Goal: Task Accomplishment & Management: Manage account settings

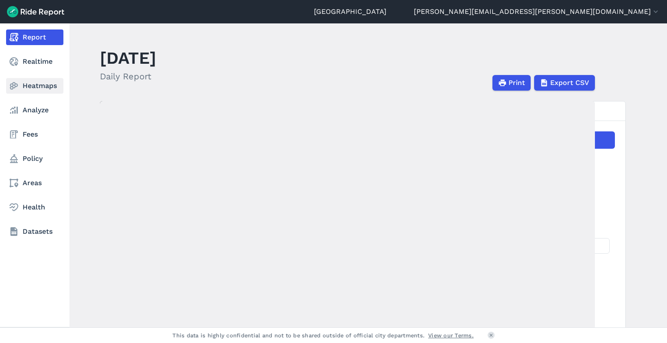
click at [22, 89] on link "Heatmaps" at bounding box center [34, 86] width 57 height 16
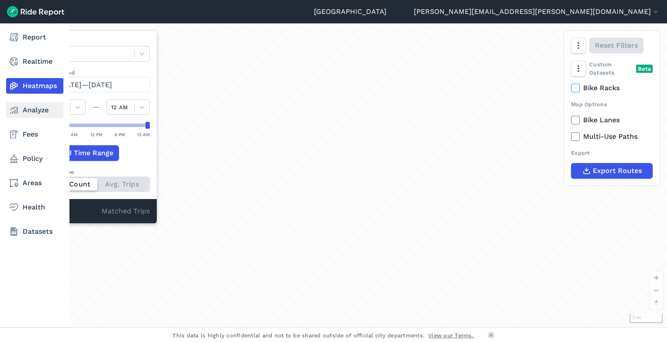
click at [25, 109] on link "Analyze" at bounding box center [34, 110] width 57 height 16
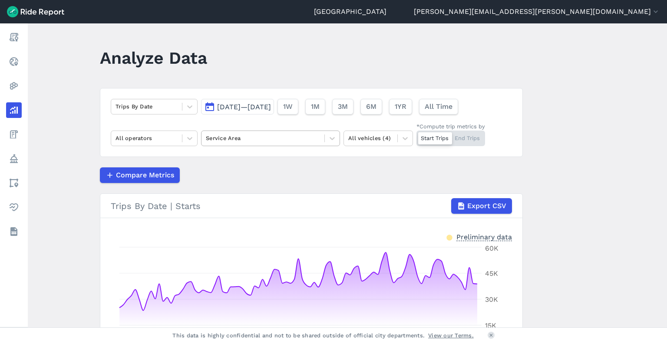
click at [237, 139] on div at bounding box center [263, 138] width 114 height 10
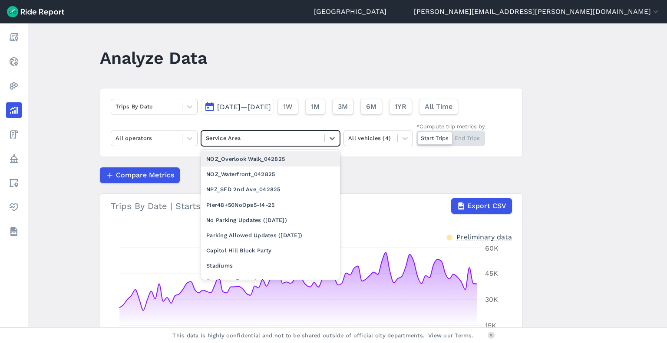
click at [237, 139] on div at bounding box center [263, 138] width 114 height 10
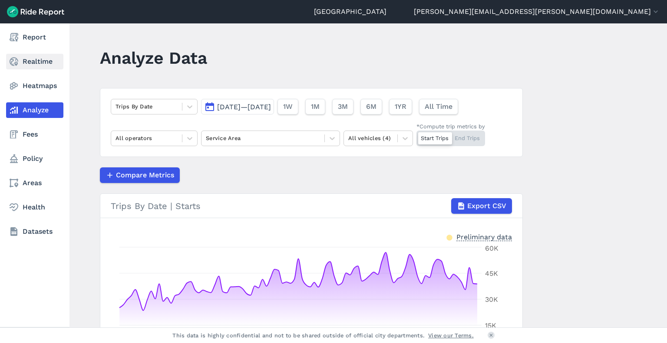
click at [16, 64] on use at bounding box center [14, 61] width 9 height 9
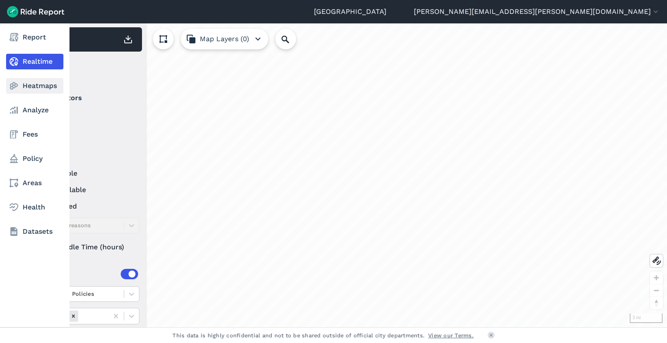
click at [30, 85] on link "Heatmaps" at bounding box center [34, 86] width 57 height 16
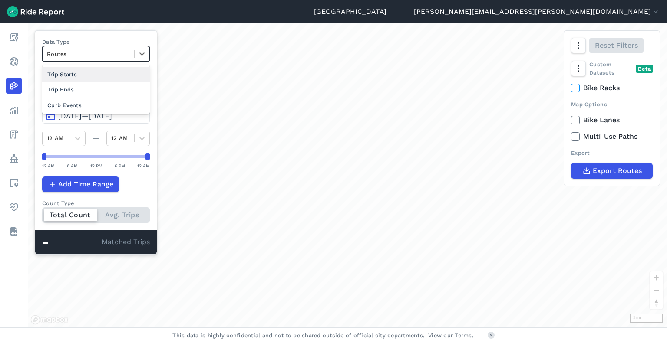
click at [92, 53] on div at bounding box center [88, 54] width 83 height 10
click at [80, 105] on div "Curb Events" at bounding box center [96, 105] width 108 height 15
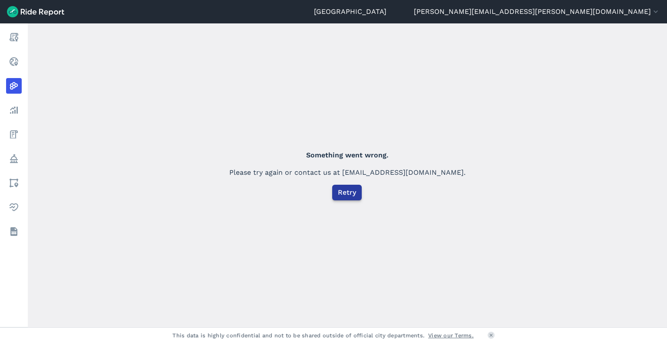
click at [347, 194] on span "Retry" at bounding box center [347, 193] width 18 height 10
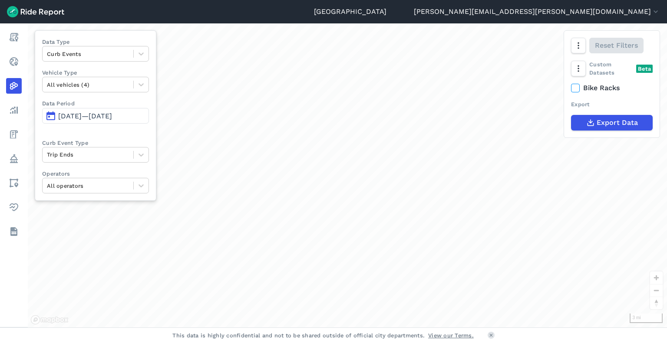
click at [76, 118] on span "May 20, 2025—Aug 18, 2025" at bounding box center [85, 116] width 54 height 8
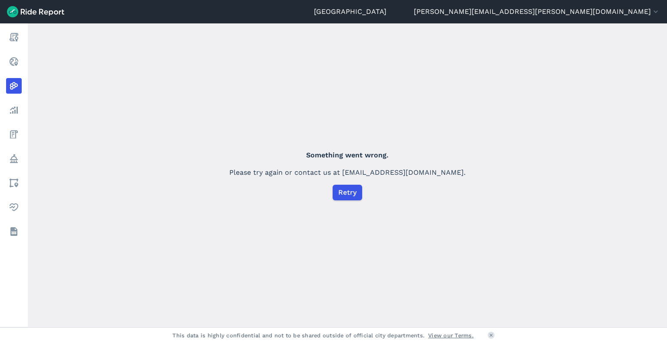
click at [46, 13] on img at bounding box center [35, 11] width 57 height 11
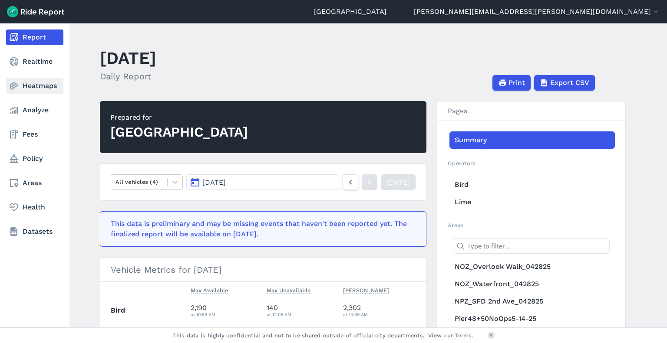
click at [16, 90] on icon at bounding box center [14, 86] width 10 height 10
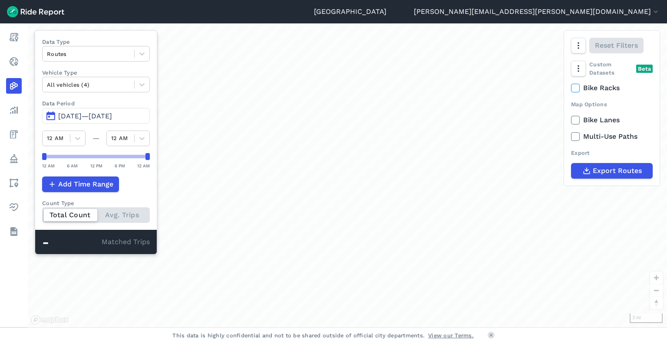
click at [75, 112] on span "May 19, 2025—Aug 17, 2025" at bounding box center [85, 116] width 54 height 8
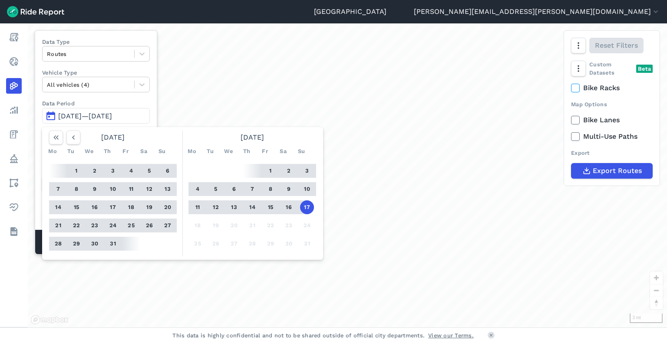
click at [78, 169] on button "1" at bounding box center [76, 171] width 14 height 14
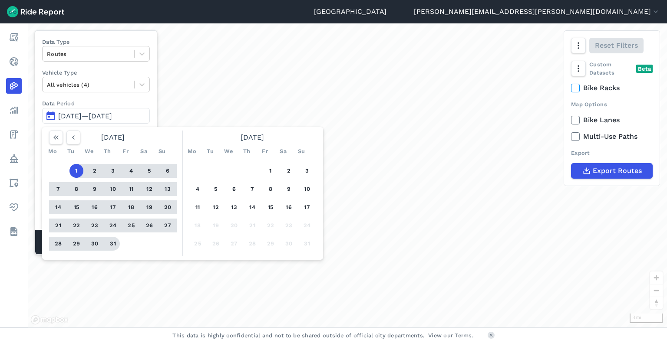
click at [109, 242] on button "31" at bounding box center [113, 244] width 14 height 14
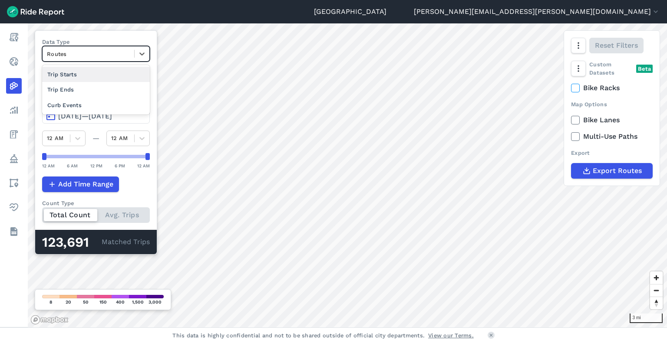
click at [72, 52] on div at bounding box center [88, 54] width 83 height 10
click at [66, 109] on div "Curb Events" at bounding box center [96, 105] width 108 height 15
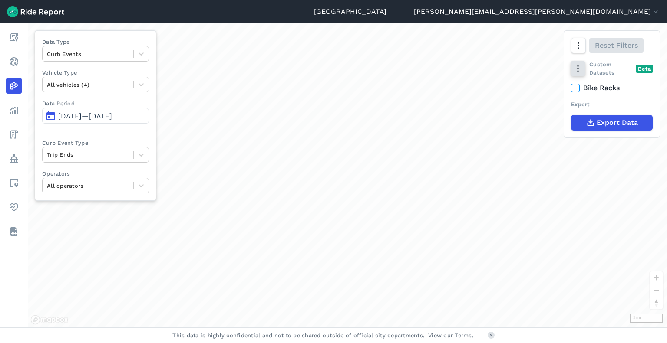
click at [578, 69] on use "button" at bounding box center [577, 69] width 1 height 7
click at [594, 124] on label "Heatmap" at bounding box center [603, 123] width 52 height 18
click at [577, 89] on input "Heatmap" at bounding box center [577, 87] width 0 height 6
click at [580, 49] on icon "button" at bounding box center [577, 45] width 9 height 9
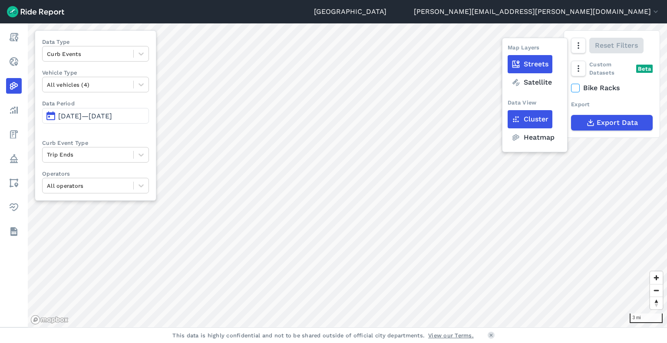
click at [520, 134] on icon at bounding box center [515, 137] width 9 height 9
click at [508, 49] on input "Heatmap" at bounding box center [508, 46] width 0 height 6
click at [531, 137] on label "Heatmap" at bounding box center [533, 138] width 51 height 18
click at [508, 49] on input "Heatmap" at bounding box center [508, 46] width 0 height 6
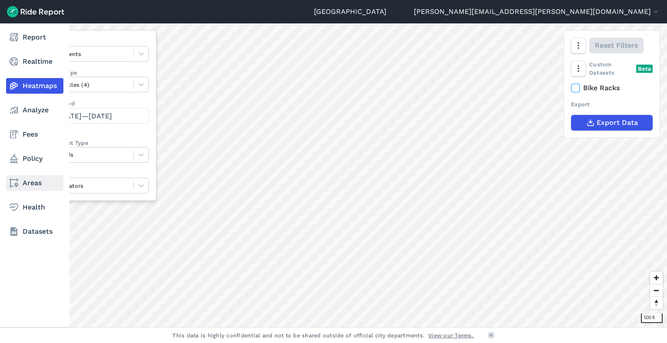
click at [29, 186] on link "Areas" at bounding box center [34, 183] width 57 height 16
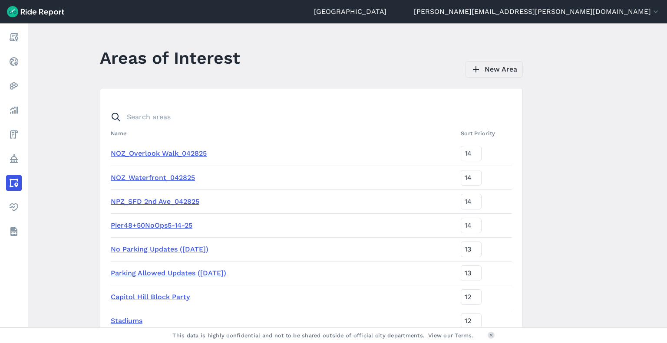
click at [498, 73] on link "New Area" at bounding box center [494, 69] width 58 height 16
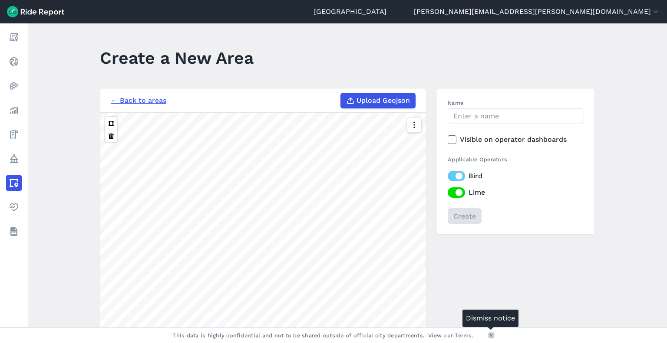
click at [492, 338] on icon at bounding box center [490, 335] width 5 height 5
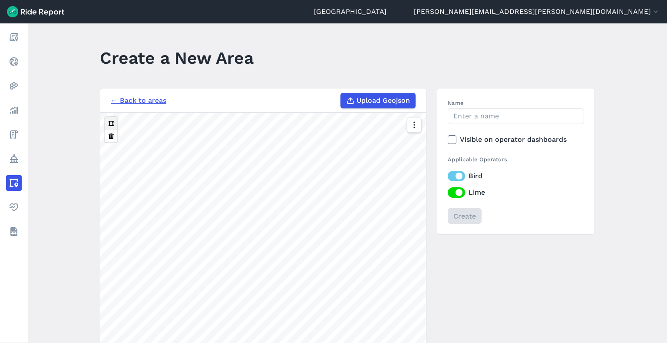
click at [110, 124] on button at bounding box center [111, 123] width 13 height 13
click at [103, 124] on div "300 ft" at bounding box center [263, 263] width 326 height 301
click at [110, 123] on button at bounding box center [111, 123] width 13 height 13
click at [107, 125] on button at bounding box center [111, 123] width 13 height 13
click at [472, 113] on input "Name" at bounding box center [516, 117] width 136 height 16
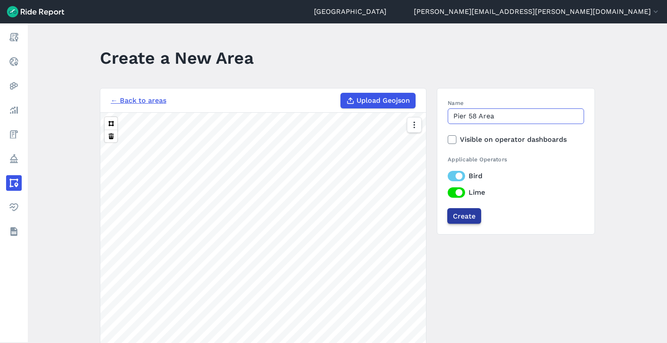
type input "Pier 58 Area"
click at [463, 218] on input "Create" at bounding box center [464, 216] width 34 height 16
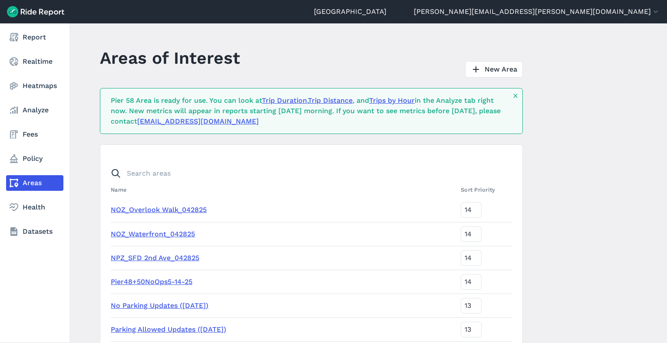
click at [20, 186] on link "Areas" at bounding box center [34, 183] width 57 height 16
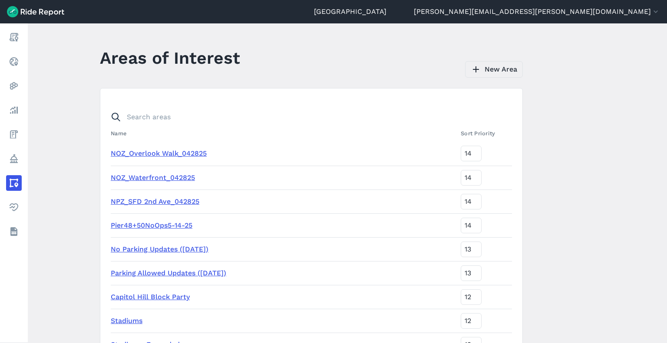
click at [481, 68] on link "New Area" at bounding box center [494, 69] width 58 height 16
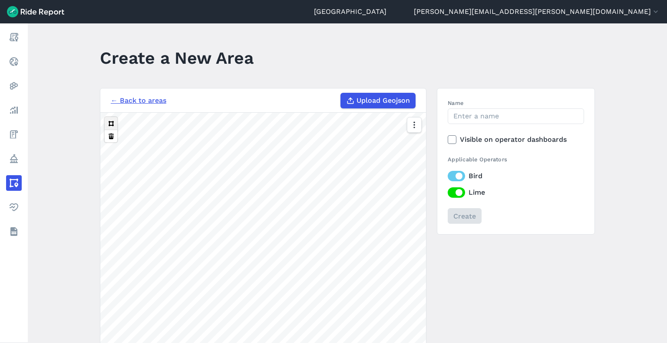
click at [112, 120] on button at bounding box center [111, 123] width 13 height 13
click at [475, 116] on input "Name" at bounding box center [516, 117] width 136 height 16
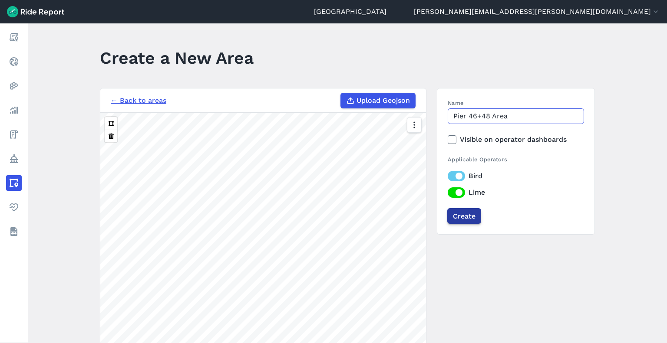
type input "Pier 46+48 Area"
click at [457, 220] on input "Create" at bounding box center [464, 216] width 34 height 16
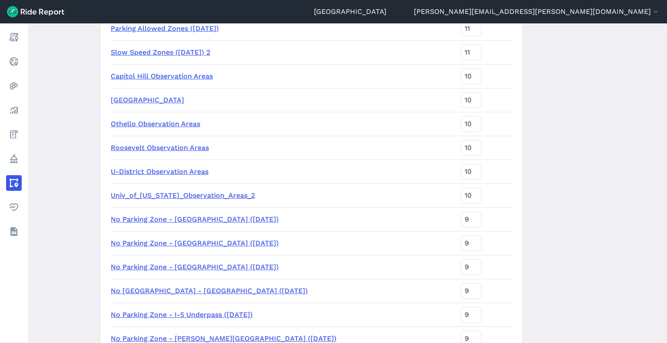
scroll to position [421, 0]
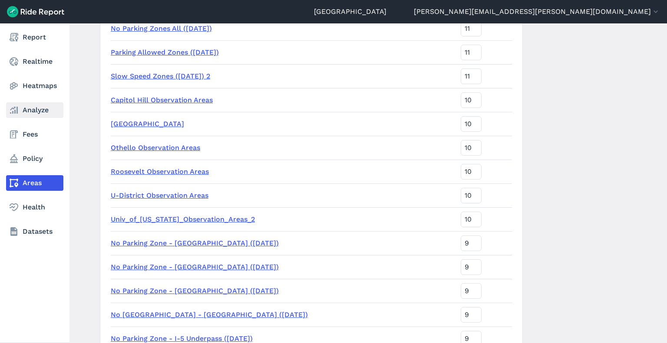
click at [29, 114] on link "Analyze" at bounding box center [34, 110] width 57 height 16
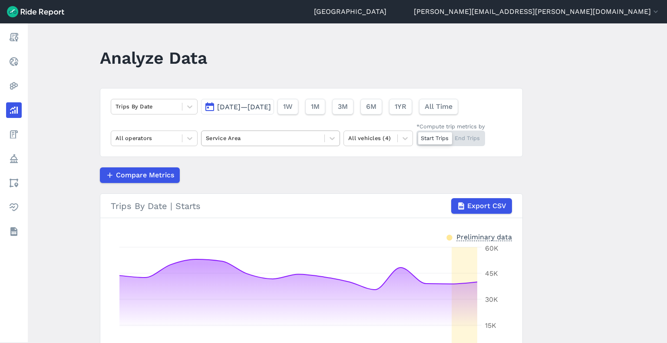
click at [242, 140] on div at bounding box center [263, 138] width 114 height 10
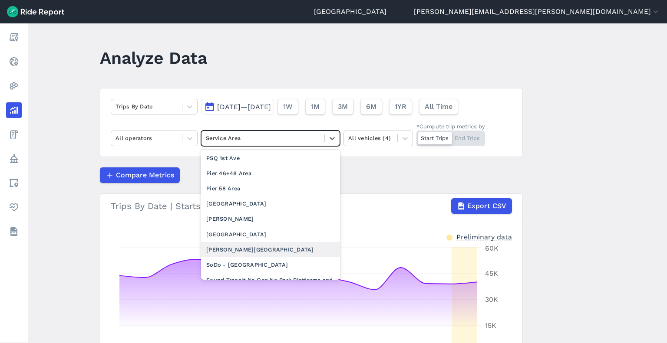
scroll to position [844, 0]
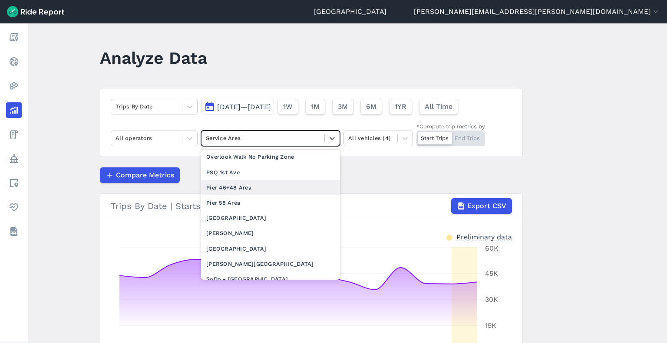
click at [242, 195] on div "Pier 46+48 Area" at bounding box center [270, 187] width 139 height 15
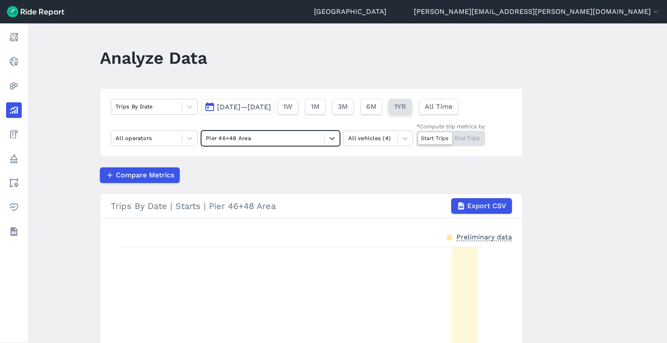
click at [406, 107] on span "1YR" at bounding box center [400, 107] width 12 height 10
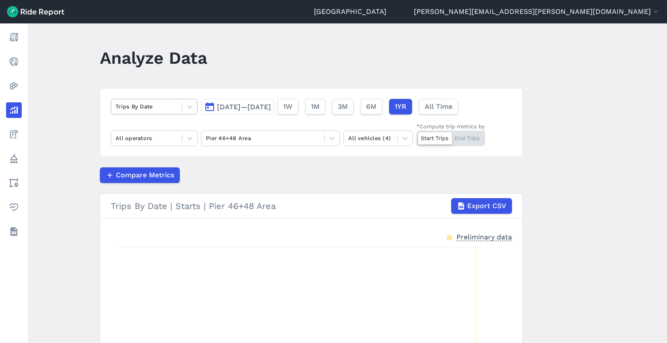
click at [146, 100] on div "Trips By Date" at bounding box center [146, 106] width 71 height 13
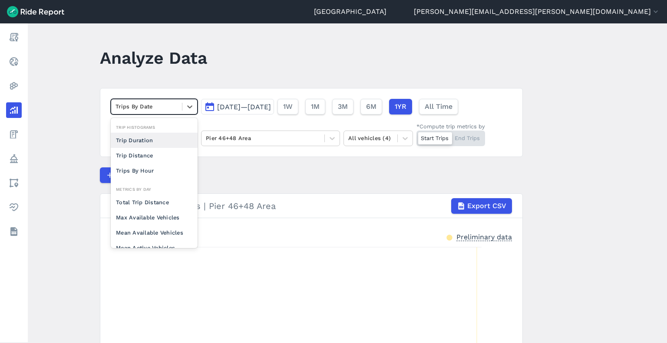
click at [474, 137] on div "Start Trips End Trips" at bounding box center [450, 139] width 69 height 16
click at [416, 136] on input "*Compute trip metrics by Start Trips End Trips" at bounding box center [416, 134] width 0 height 6
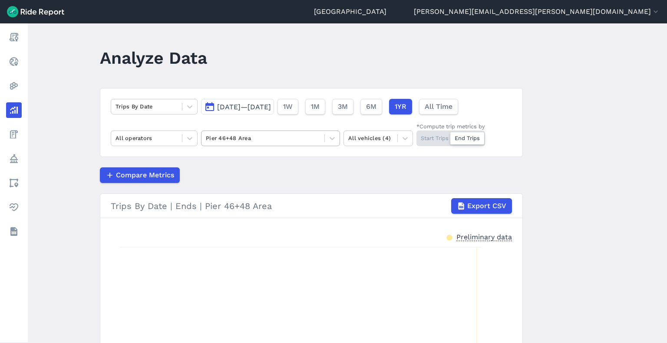
click at [250, 138] on div at bounding box center [263, 138] width 114 height 10
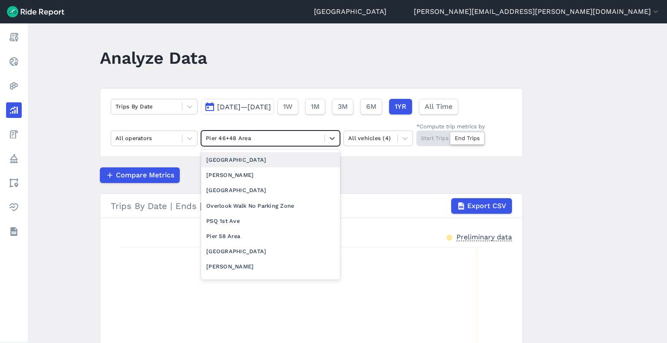
scroll to position [825, 0]
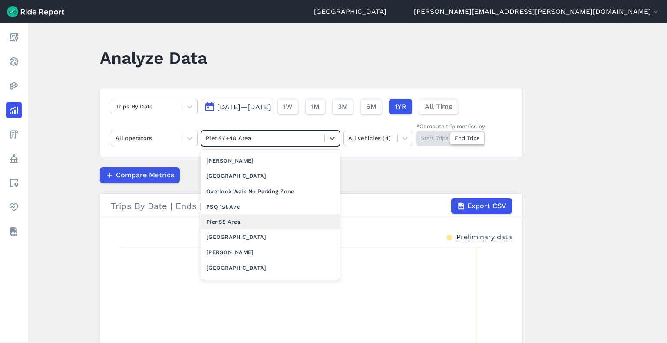
click at [228, 230] on div "Pier 58 Area" at bounding box center [270, 221] width 139 height 15
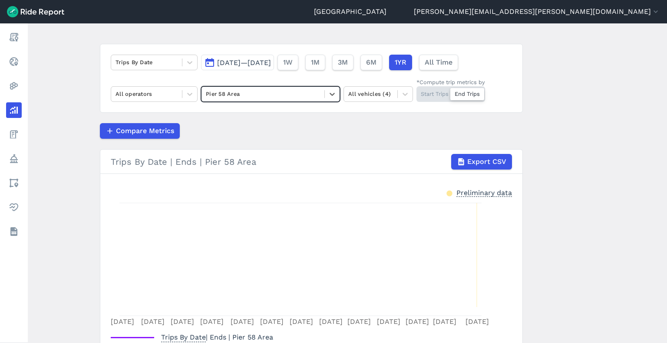
scroll to position [1, 0]
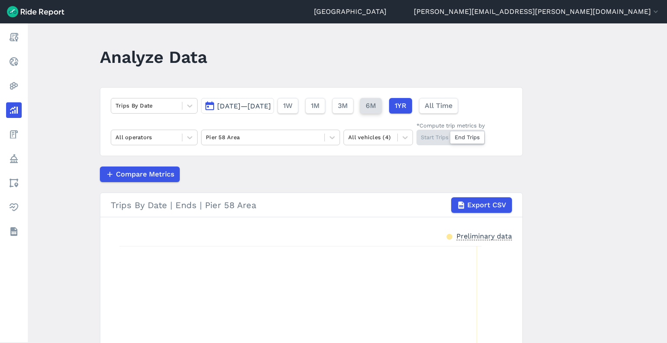
click at [376, 106] on span "6M" at bounding box center [371, 106] width 10 height 10
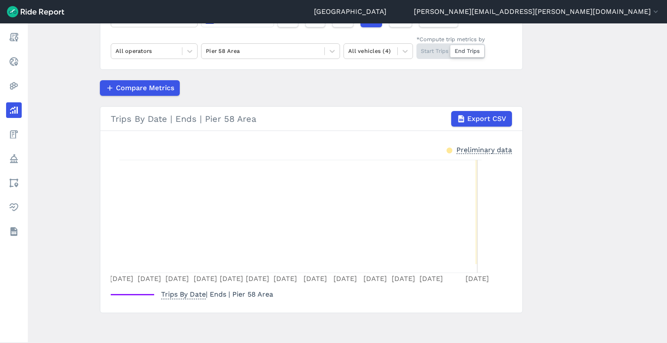
click at [475, 219] on icon at bounding box center [476, 212] width 2 height 104
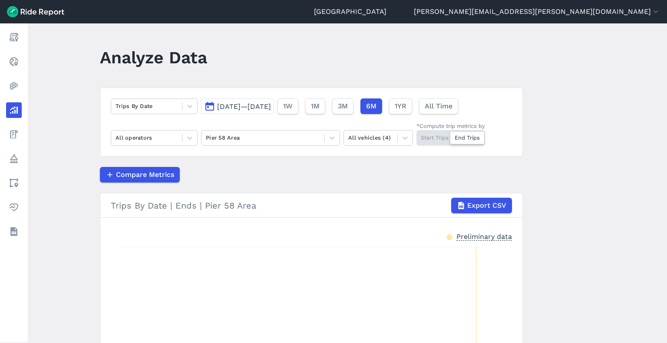
scroll to position [0, 0]
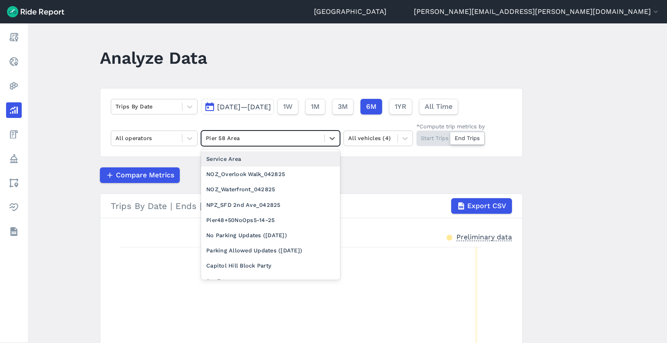
click at [276, 135] on div at bounding box center [263, 138] width 114 height 10
click at [267, 158] on div "Service Area" at bounding box center [270, 159] width 139 height 15
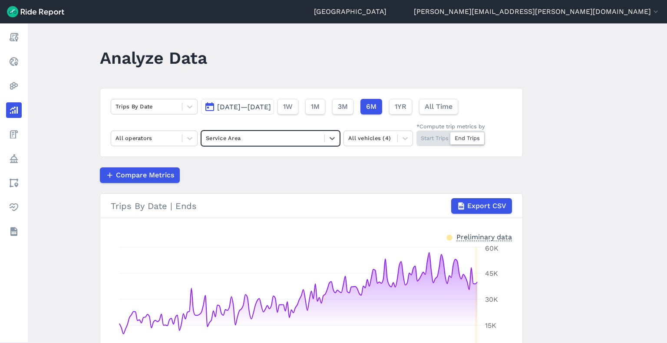
click at [267, 135] on div at bounding box center [263, 138] width 114 height 10
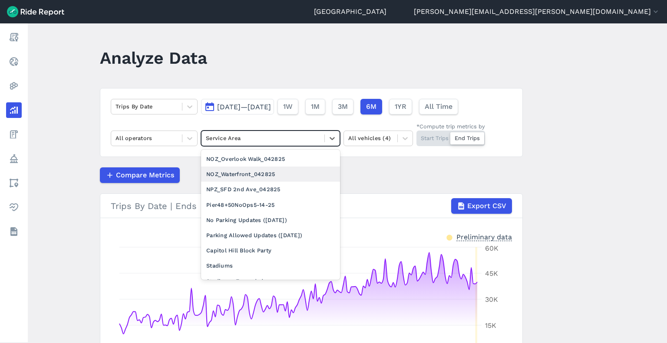
click at [245, 170] on div "NOZ_Waterfront_042825" at bounding box center [270, 174] width 139 height 15
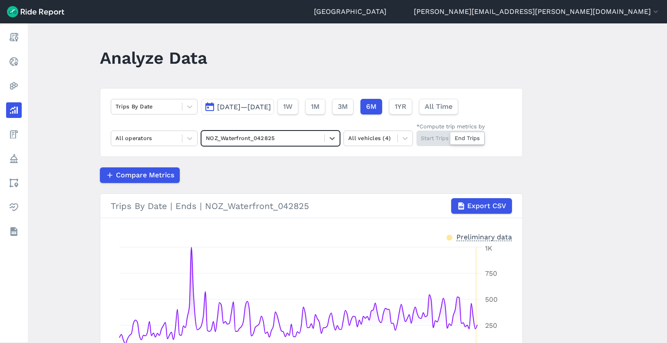
click at [290, 134] on div at bounding box center [263, 138] width 114 height 10
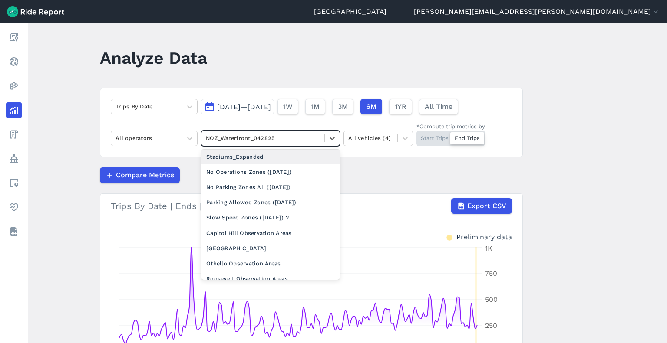
scroll to position [174, 0]
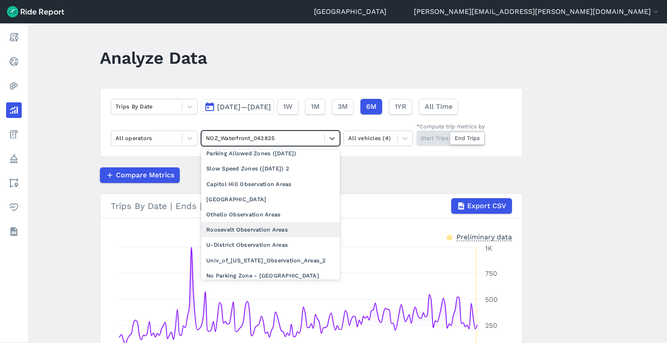
click at [250, 233] on div "Roosevelt Observation Areas" at bounding box center [270, 229] width 139 height 15
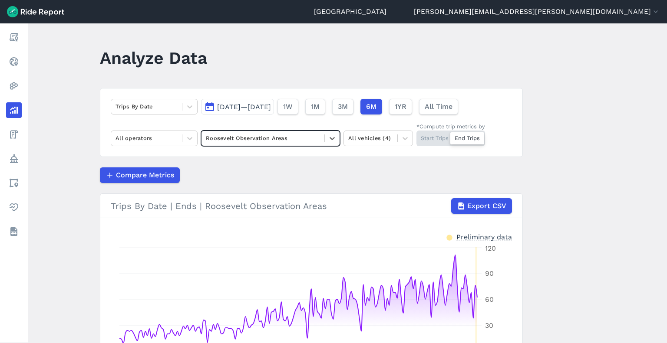
click at [259, 140] on div at bounding box center [263, 138] width 114 height 10
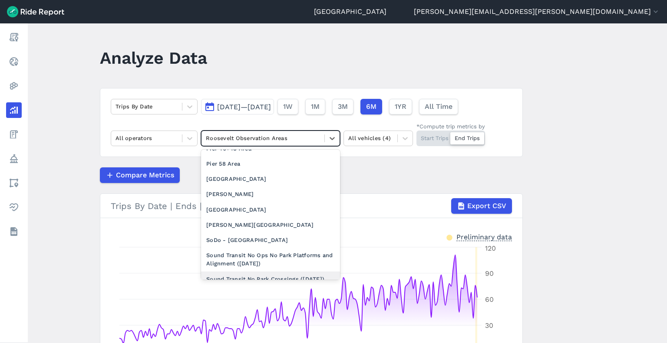
scroll to position [868, 0]
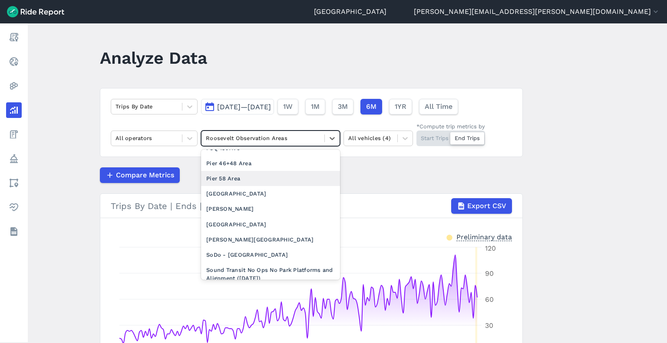
click at [231, 184] on div "Pier 58 Area" at bounding box center [270, 178] width 139 height 15
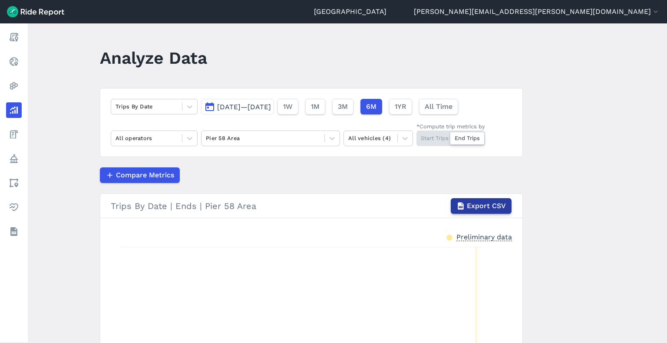
click at [476, 205] on span "Export CSV" at bounding box center [486, 206] width 39 height 10
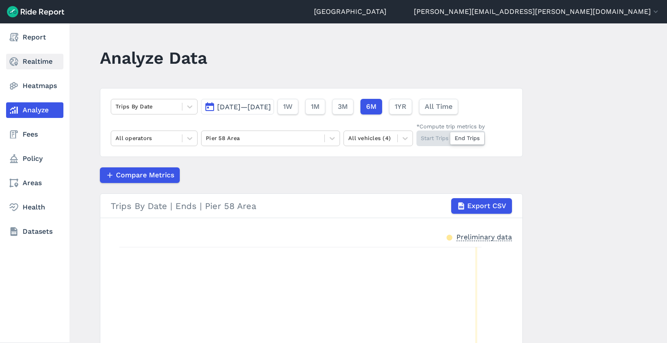
click at [21, 63] on link "Realtime" at bounding box center [34, 62] width 57 height 16
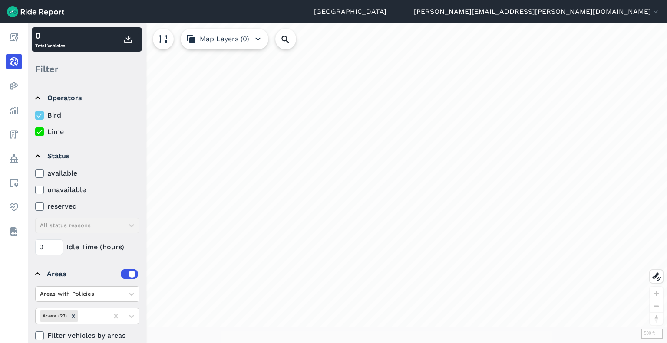
click at [429, 253] on div "loading" at bounding box center [347, 183] width 639 height 320
click at [352, 195] on div "loading" at bounding box center [347, 183] width 63 height 63
click at [211, 40] on button "Map Layers (0)" at bounding box center [225, 39] width 88 height 21
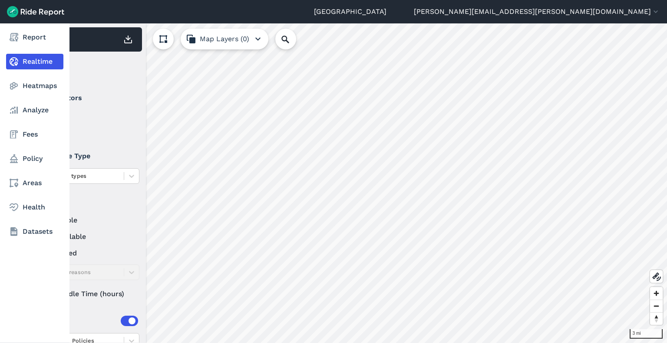
drag, startPoint x: 29, startPoint y: 110, endPoint x: 10, endPoint y: 291, distance: 181.6
click at [29, 110] on link "Analyze" at bounding box center [34, 110] width 57 height 16
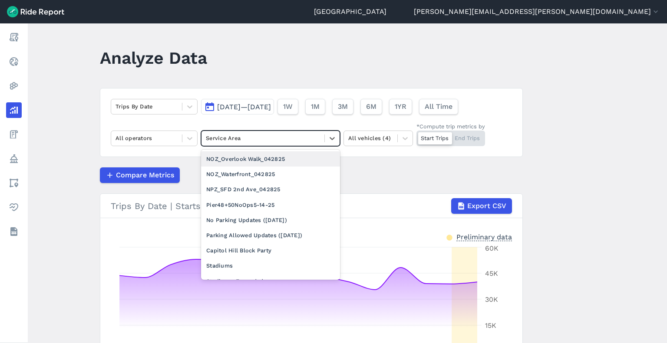
click at [254, 139] on div at bounding box center [263, 138] width 114 height 10
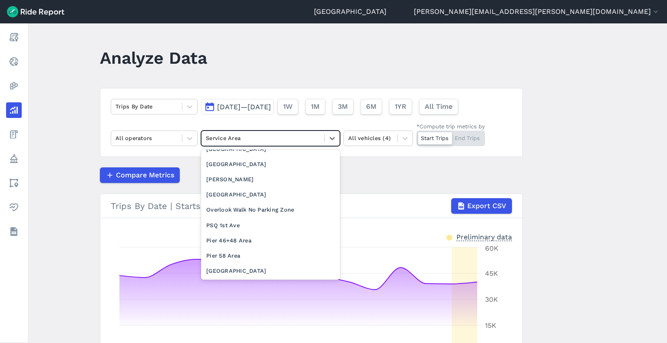
scroll to position [781, 0]
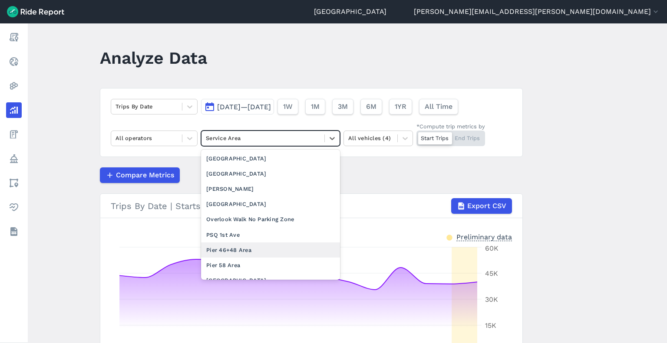
click at [244, 258] on div "Pier 46+48 Area" at bounding box center [270, 250] width 139 height 15
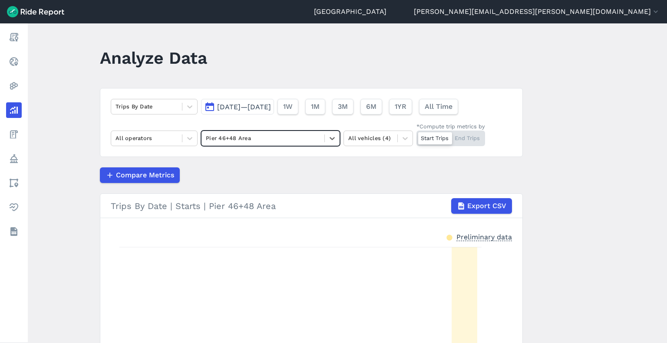
click at [472, 130] on div "*Compute trip metrics by" at bounding box center [450, 126] width 69 height 8
click at [416, 131] on input "*Compute trip metrics by Start Trips End Trips" at bounding box center [416, 134] width 0 height 6
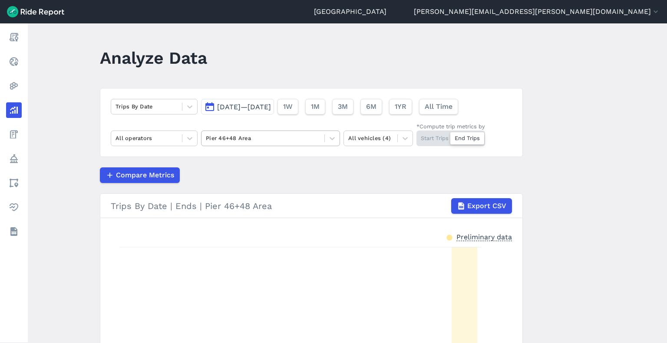
click at [233, 137] on div at bounding box center [263, 138] width 114 height 10
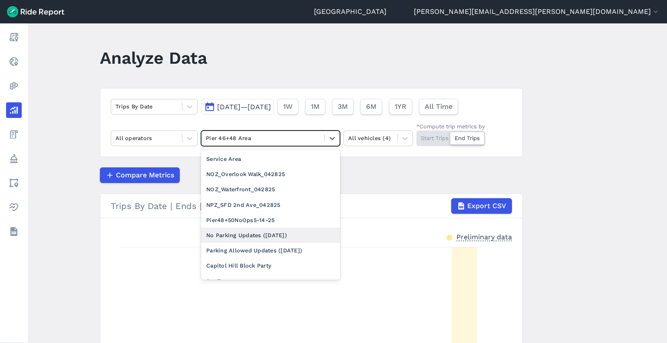
scroll to position [87, 0]
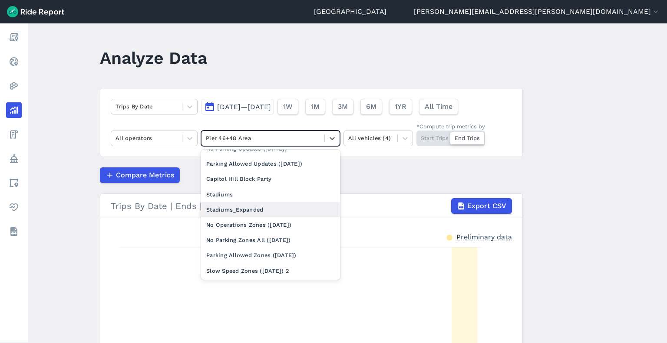
click at [234, 210] on div "Stadiums_Expanded" at bounding box center [270, 209] width 139 height 15
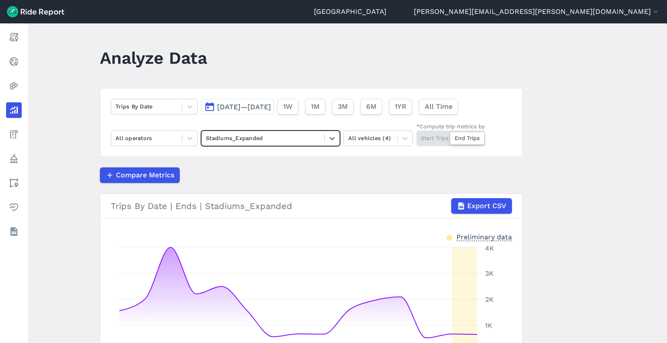
click at [234, 136] on div at bounding box center [263, 138] width 114 height 10
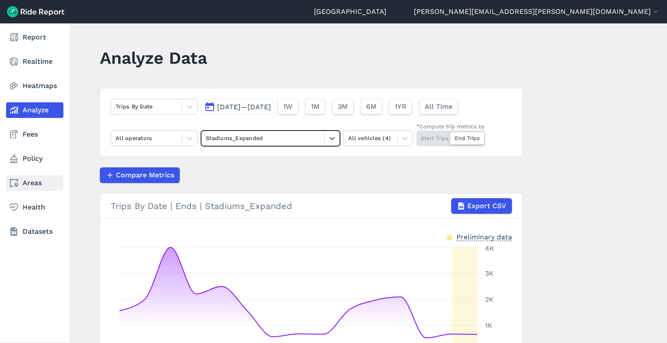
click at [31, 185] on link "Areas" at bounding box center [34, 183] width 57 height 16
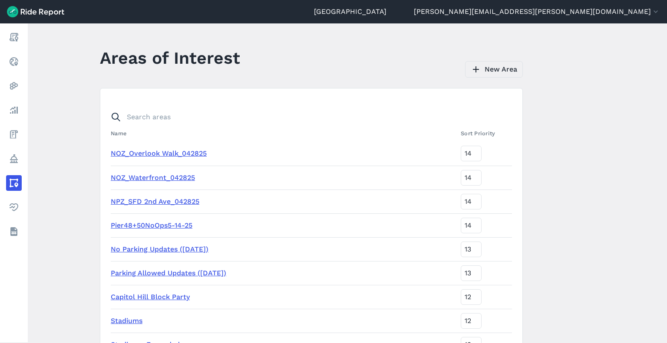
click at [502, 64] on link "New Area" at bounding box center [494, 69] width 58 height 16
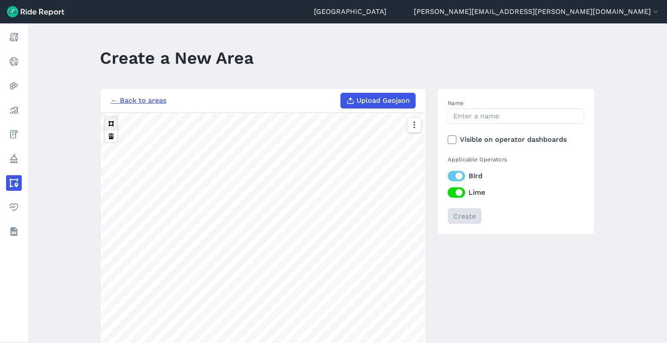
click at [108, 120] on button at bounding box center [111, 123] width 13 height 13
click at [461, 113] on input "Name" at bounding box center [516, 117] width 136 height 16
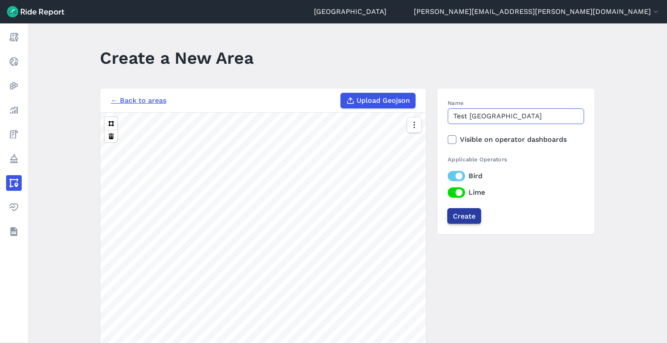
type input "Test Capitol Hill"
click at [472, 218] on input "Create" at bounding box center [465, 216] width 34 height 16
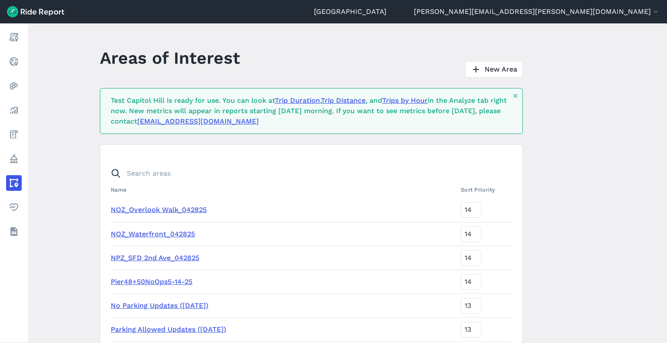
scroll to position [1335, 0]
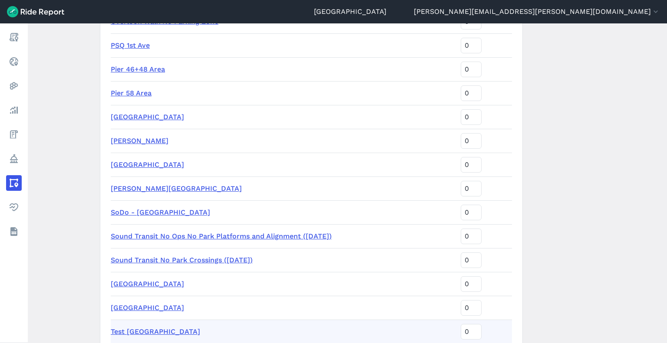
click at [144, 331] on link "Test Capitol Hill" at bounding box center [155, 332] width 89 height 8
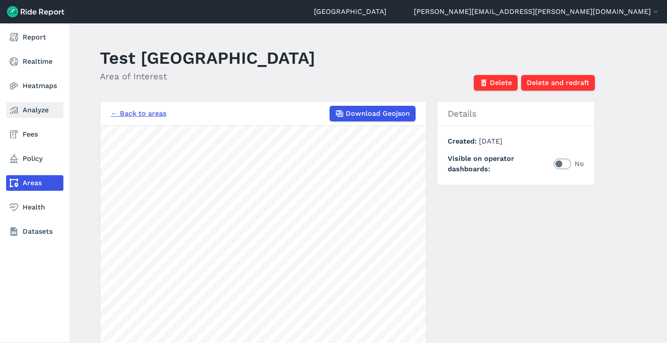
click at [23, 113] on link "Analyze" at bounding box center [34, 110] width 57 height 16
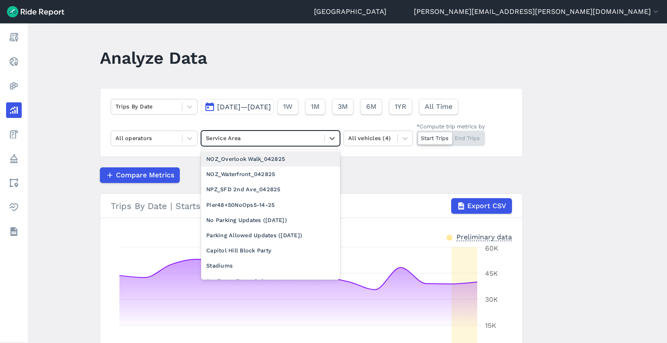
click at [255, 140] on div at bounding box center [263, 138] width 114 height 10
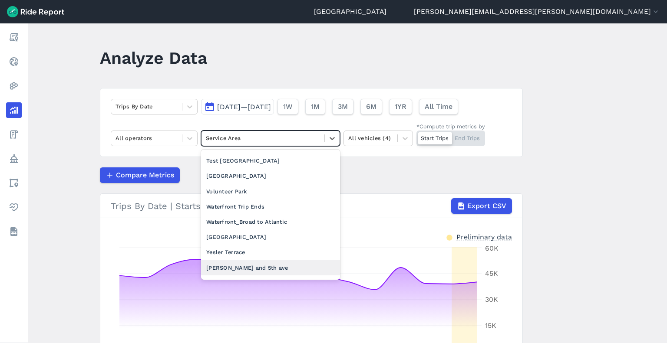
scroll to position [1033, 0]
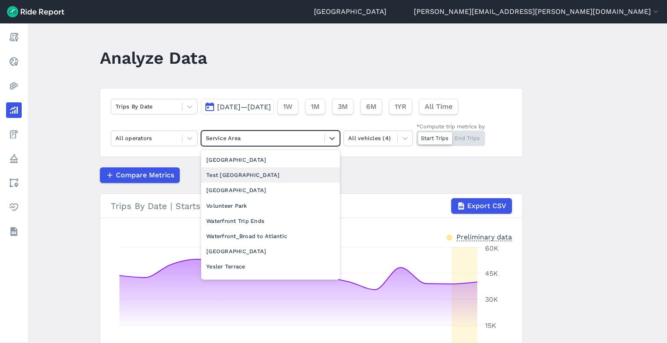
click at [210, 183] on div "Test Capitol Hill" at bounding box center [270, 175] width 139 height 15
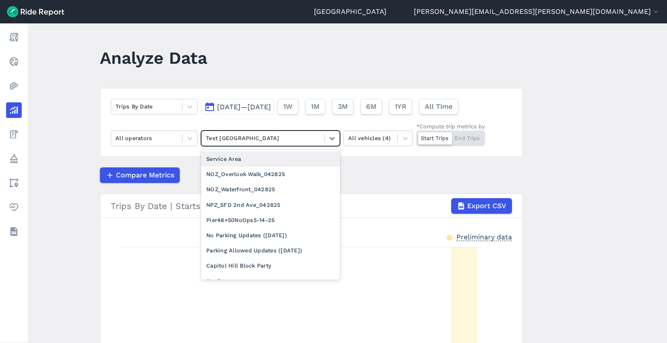
click at [224, 141] on div at bounding box center [263, 138] width 114 height 10
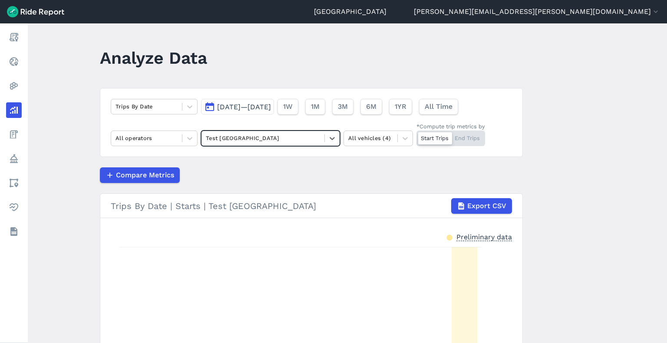
click at [465, 139] on div "Start Trips End Trips" at bounding box center [450, 139] width 69 height 16
click at [416, 136] on input "*Compute trip metrics by Start Trips End Trips" at bounding box center [416, 134] width 0 height 6
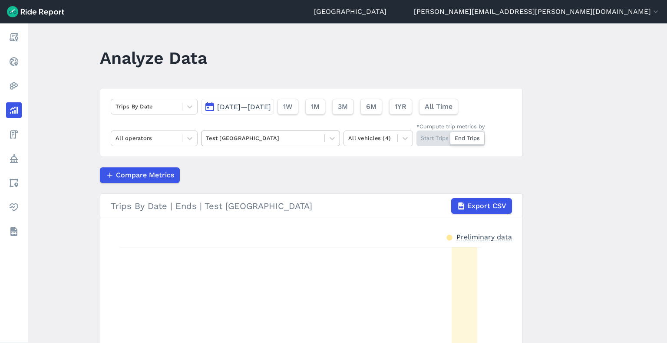
click at [238, 138] on div at bounding box center [263, 138] width 114 height 10
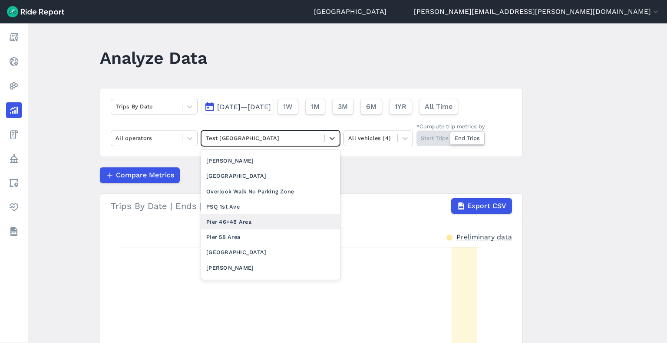
scroll to position [868, 0]
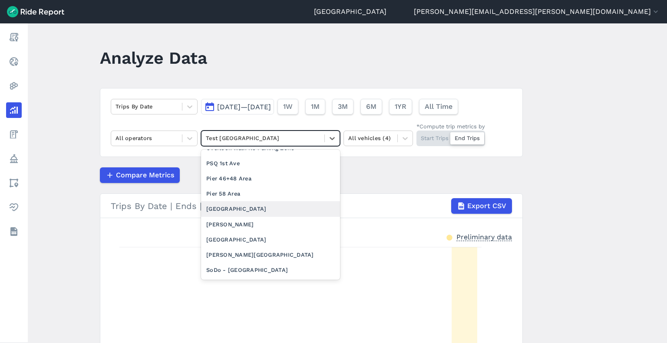
click at [238, 215] on div "Pike Place Market Area" at bounding box center [270, 208] width 139 height 15
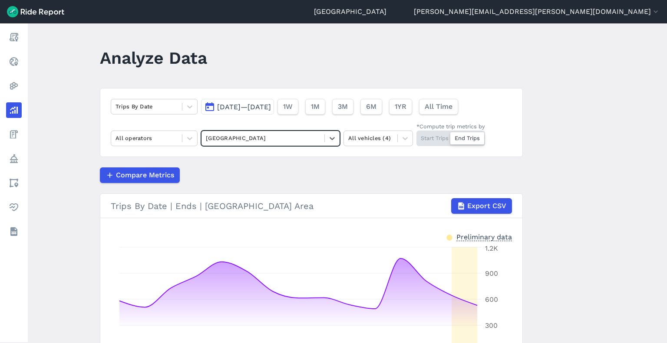
scroll to position [106, 0]
